Goal: Task Accomplishment & Management: Complete application form

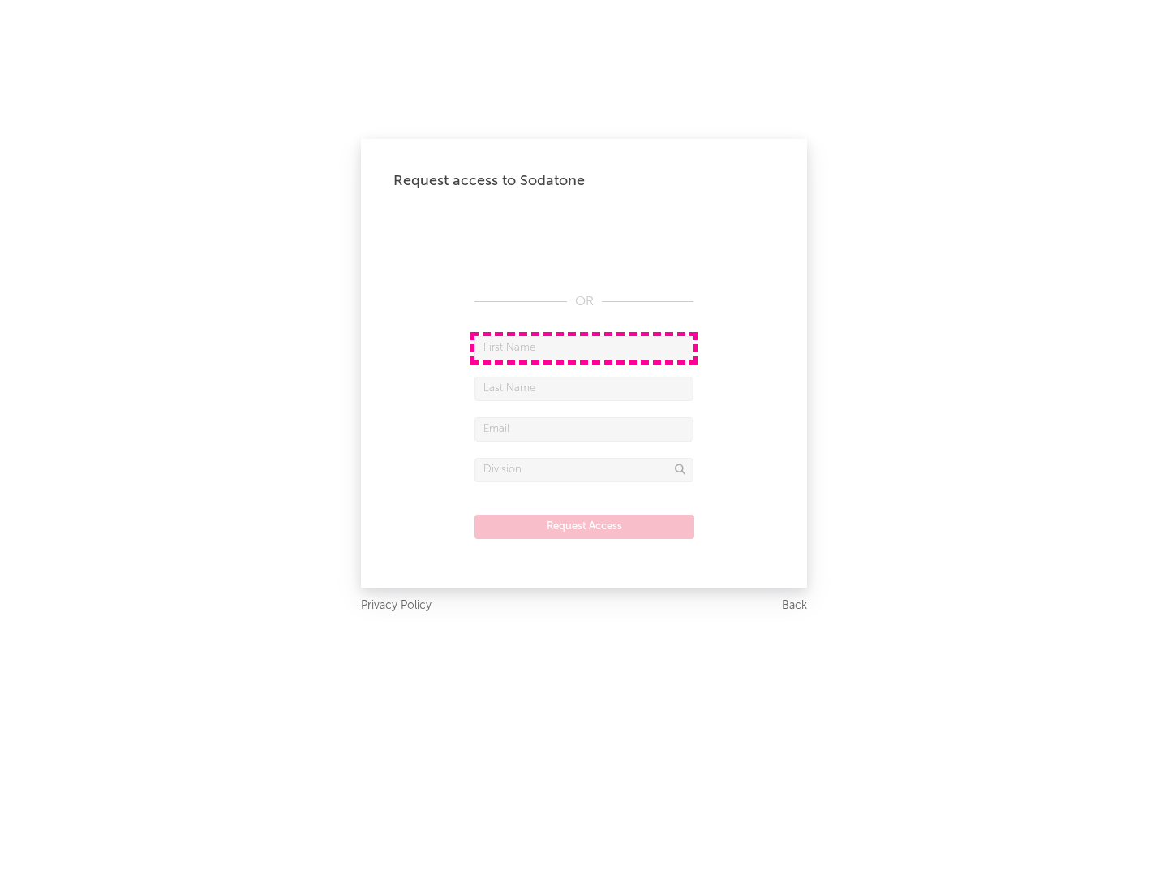
click at [584, 347] on input "text" at bounding box center [584, 348] width 219 height 24
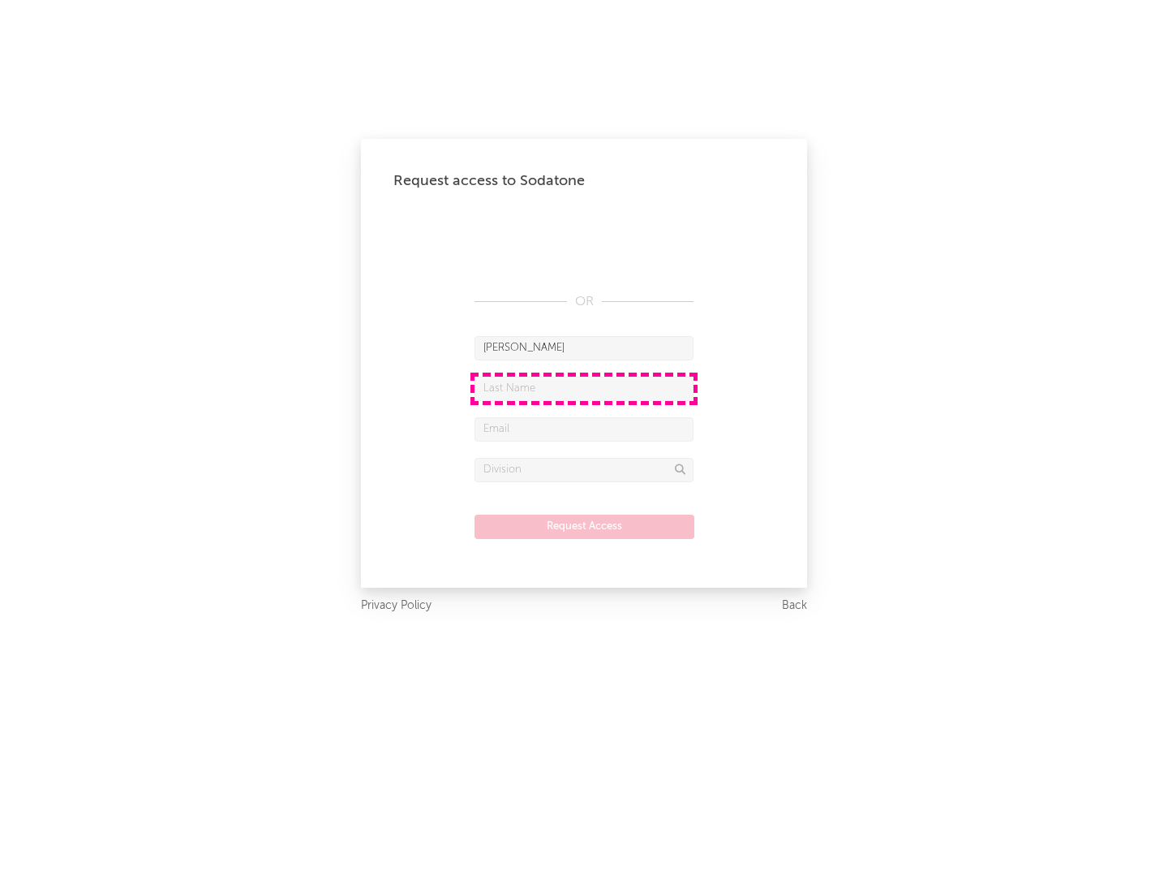
type input "[PERSON_NAME]"
click at [584, 388] on input "text" at bounding box center [584, 388] width 219 height 24
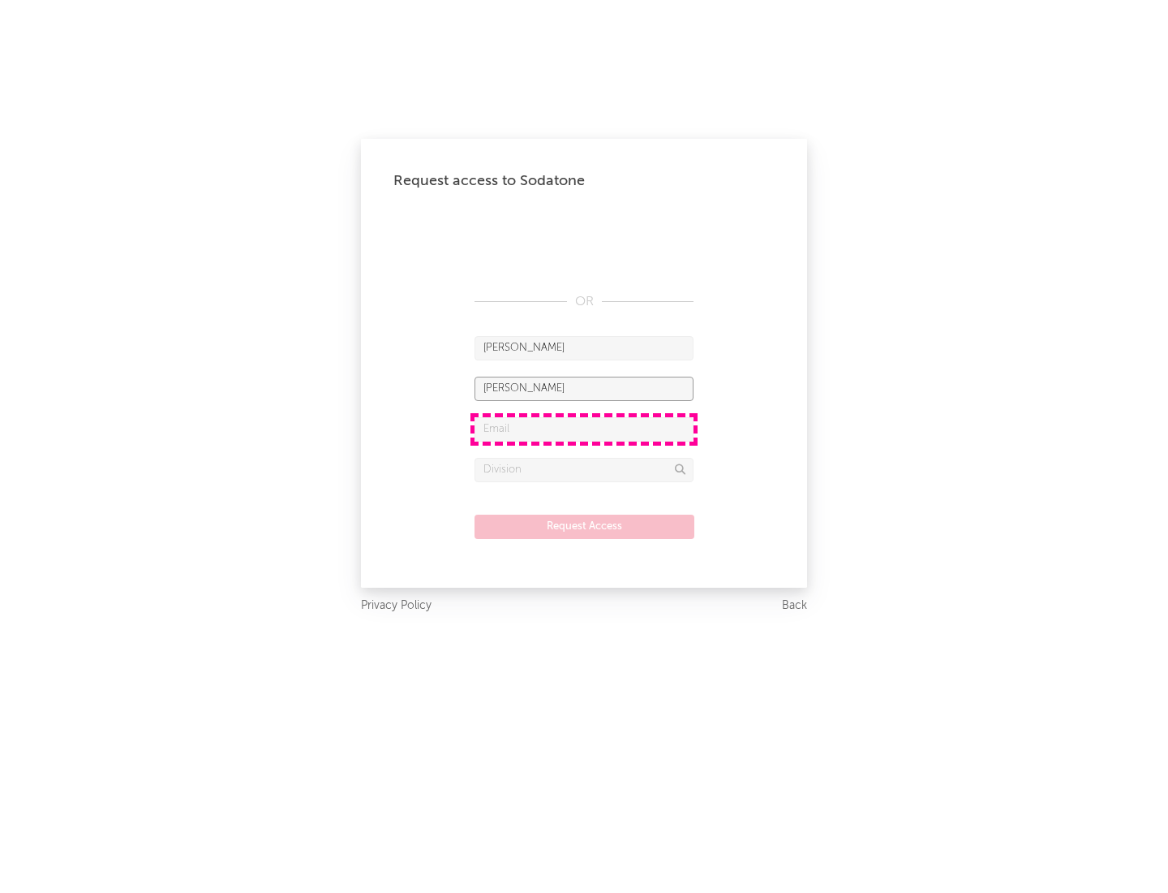
type input "[PERSON_NAME]"
click at [584, 428] on input "text" at bounding box center [584, 429] width 219 height 24
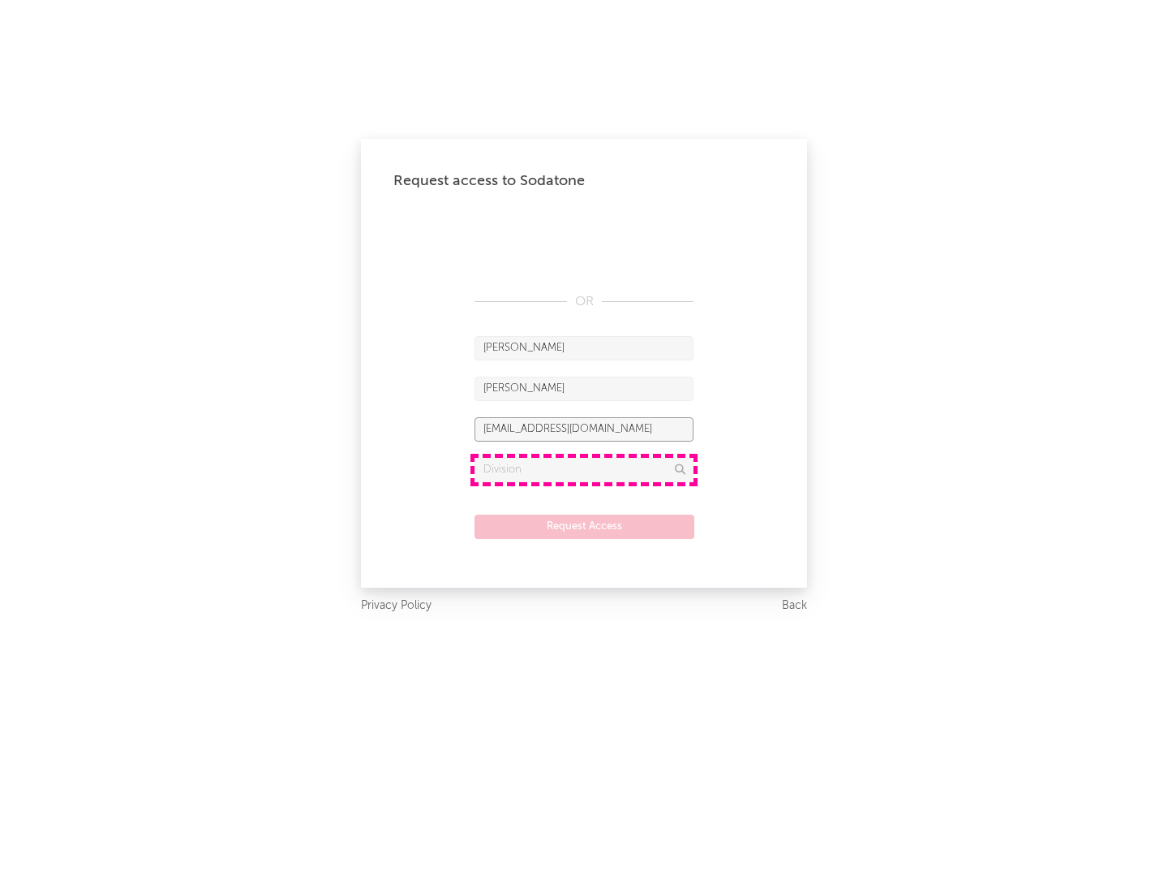
type input "[EMAIL_ADDRESS][DOMAIN_NAME]"
click at [584, 469] on input "text" at bounding box center [584, 470] width 219 height 24
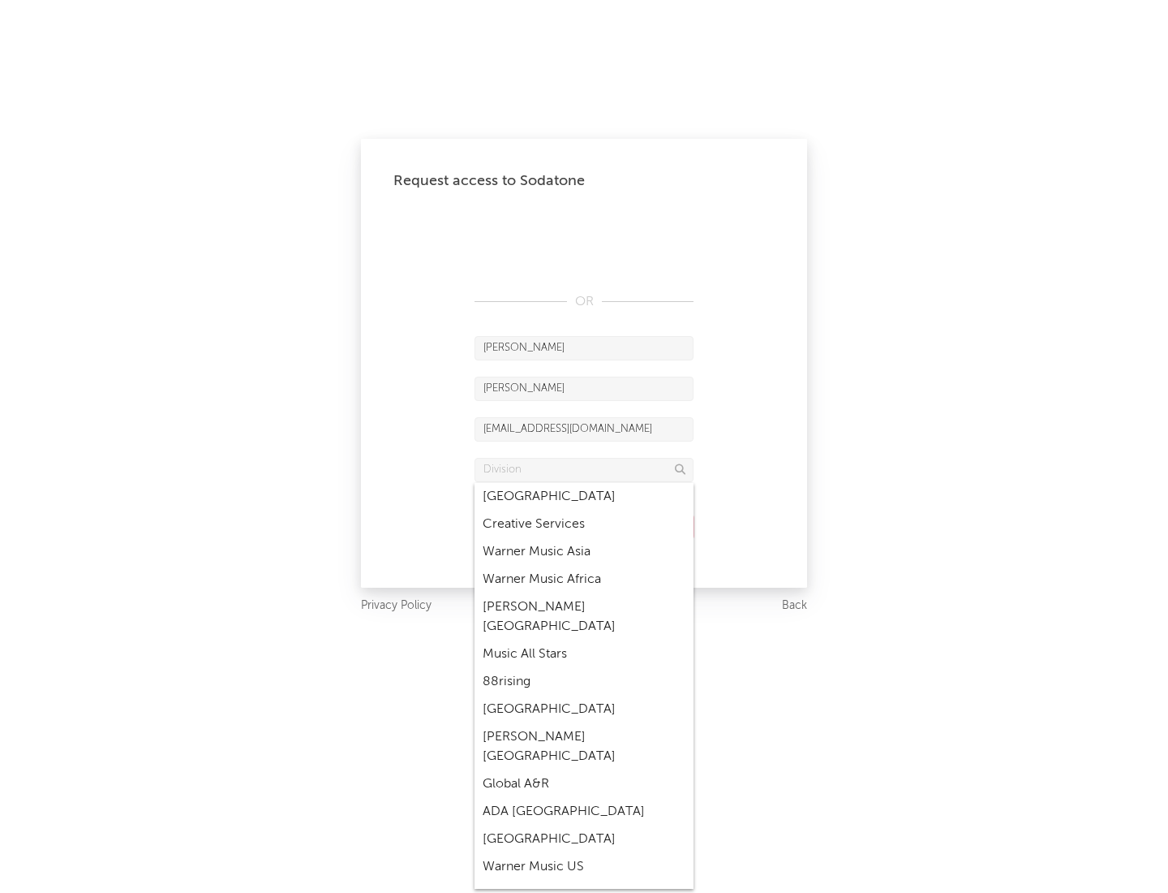
click at [584, 640] on div "Music All Stars" at bounding box center [584, 654] width 219 height 28
type input "Music All Stars"
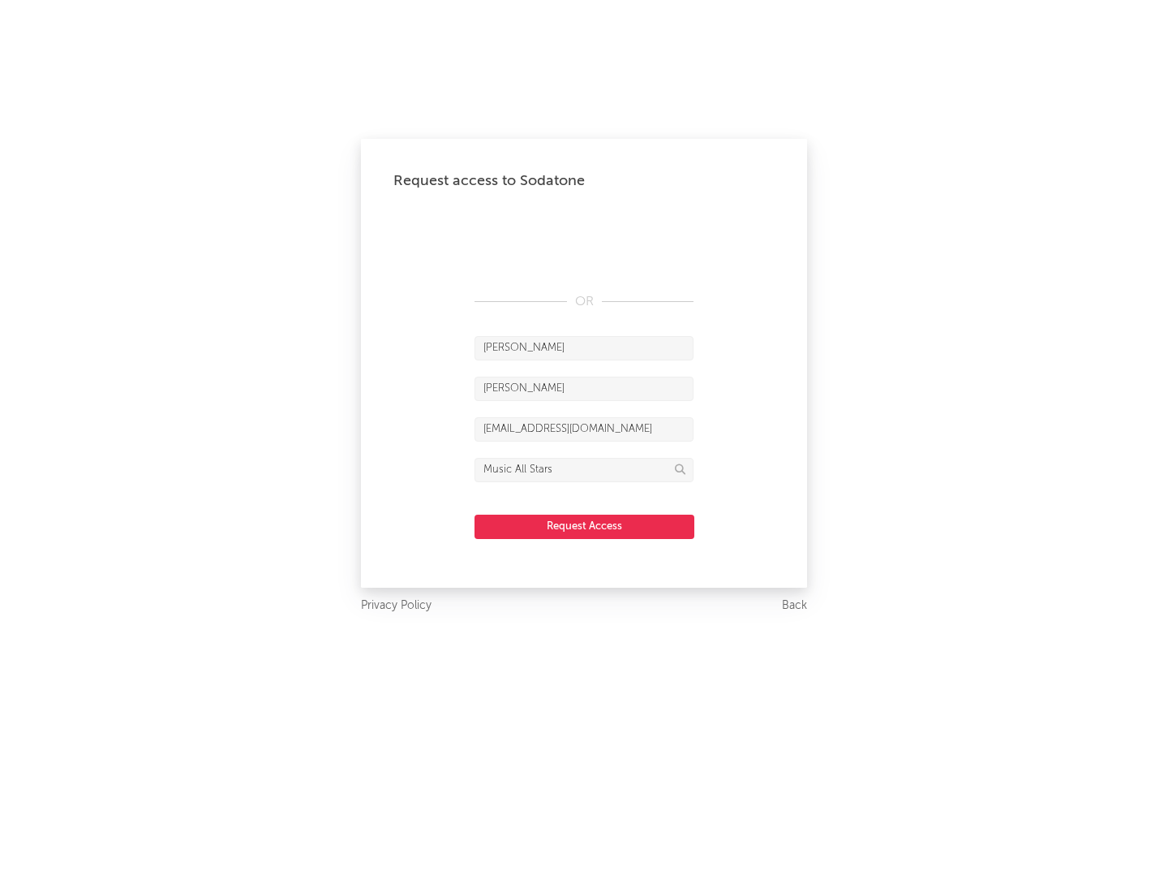
click at [584, 526] on button "Request Access" at bounding box center [585, 526] width 220 height 24
